Goal: Task Accomplishment & Management: Manage account settings

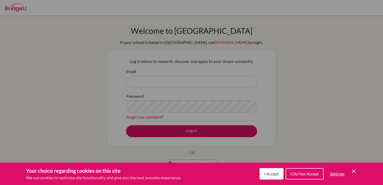
click at [353, 173] on icon "Cookie Control Close Icon" at bounding box center [353, 171] width 6 height 6
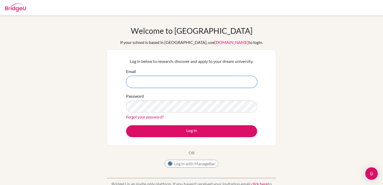
click at [227, 81] on input "Email" at bounding box center [191, 82] width 131 height 12
type input "[EMAIL_ADDRESS][DOMAIN_NAME]"
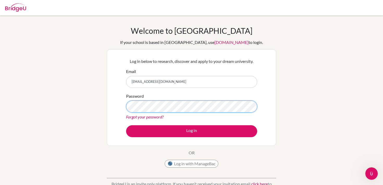
click at [126, 126] on button "Log in" at bounding box center [191, 132] width 131 height 12
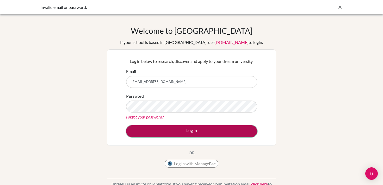
click at [188, 131] on button "Log in" at bounding box center [191, 132] width 131 height 12
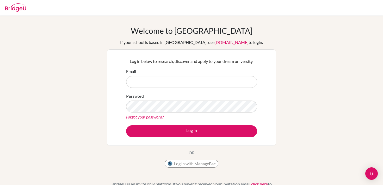
click at [174, 81] on input "Email" at bounding box center [191, 82] width 131 height 12
type input "[EMAIL_ADDRESS][DOMAIN_NAME]"
click at [159, 117] on link "Forgot your password?" at bounding box center [144, 117] width 37 height 5
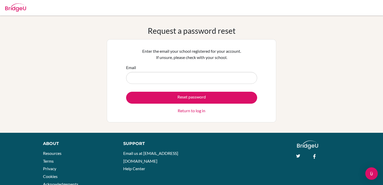
click at [178, 79] on input "Email" at bounding box center [191, 78] width 131 height 12
type input "[EMAIL_ADDRESS][DOMAIN_NAME]"
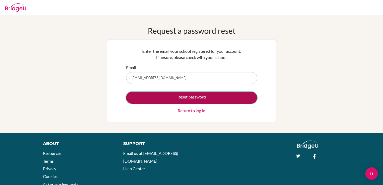
click at [171, 102] on button "Reset password" at bounding box center [191, 98] width 131 height 12
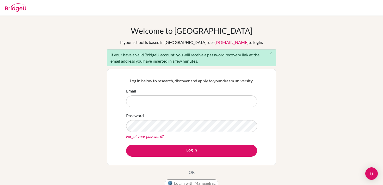
type input "[EMAIL_ADDRESS][DOMAIN_NAME]"
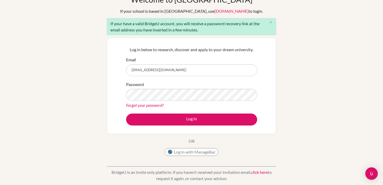
scroll to position [33, 0]
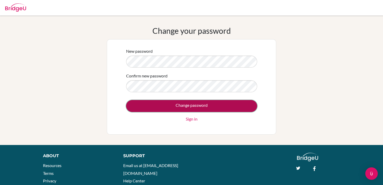
click at [150, 104] on input "Change password" at bounding box center [191, 106] width 131 height 12
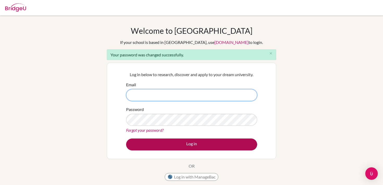
type input "[EMAIL_ADDRESS][DOMAIN_NAME]"
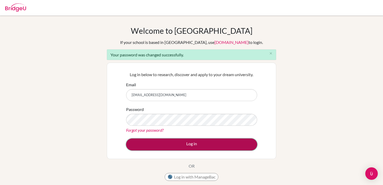
click at [204, 143] on button "Log in" at bounding box center [191, 145] width 131 height 12
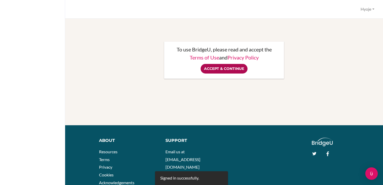
click at [233, 73] on input "Accept & Continue" at bounding box center [223, 69] width 47 height 10
